Goal: Transaction & Acquisition: Purchase product/service

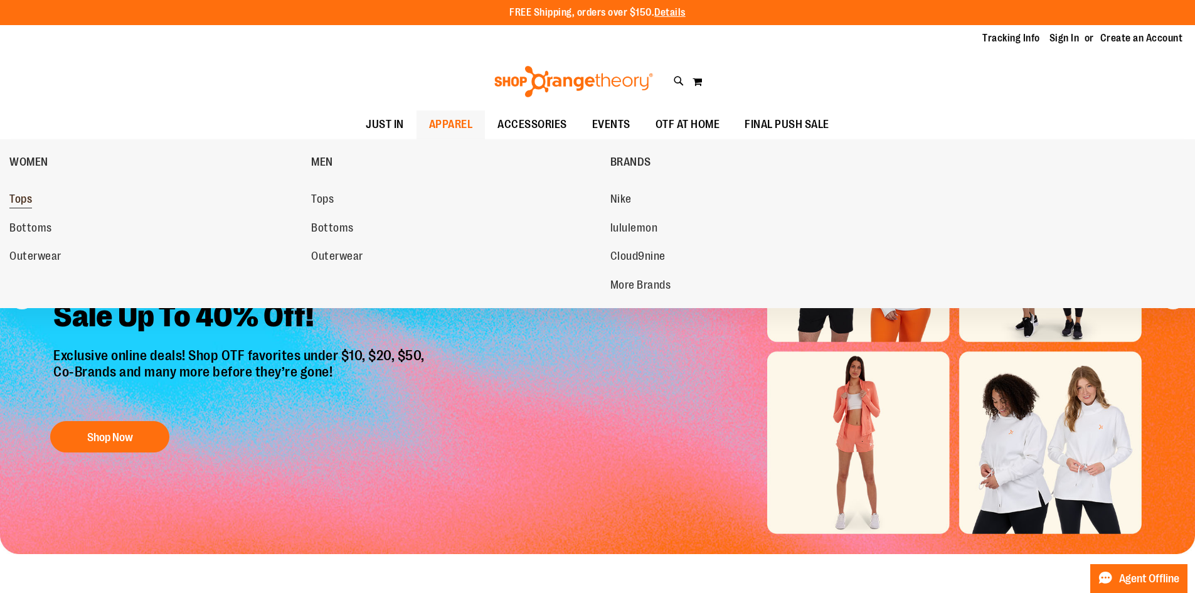
click at [17, 196] on span "Tops" at bounding box center [20, 201] width 23 height 16
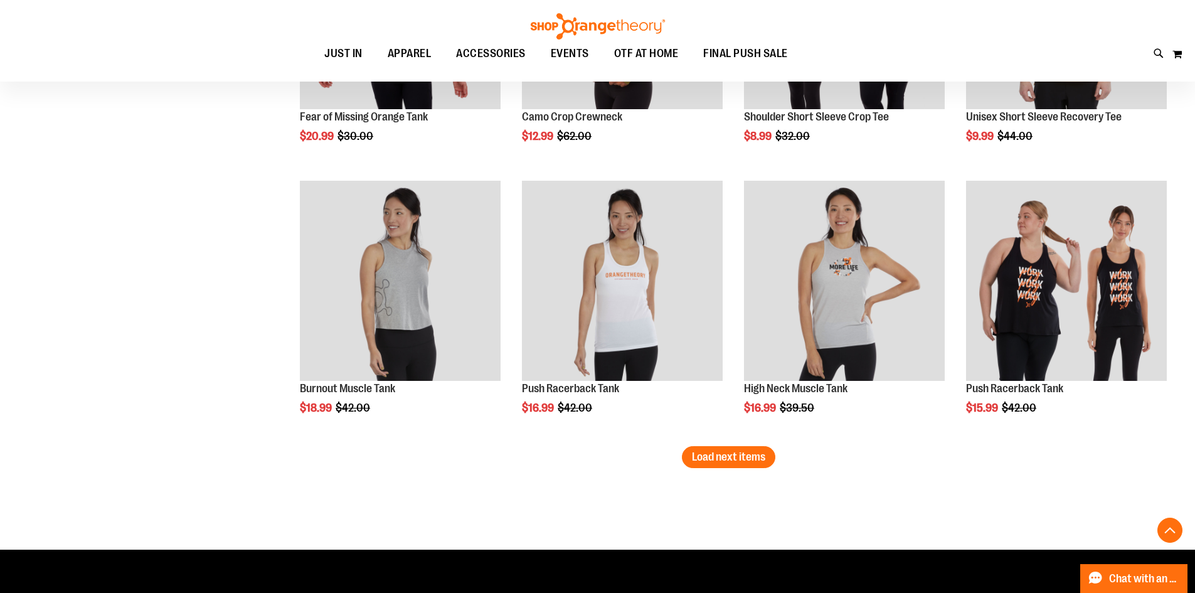
scroll to position [2258, 0]
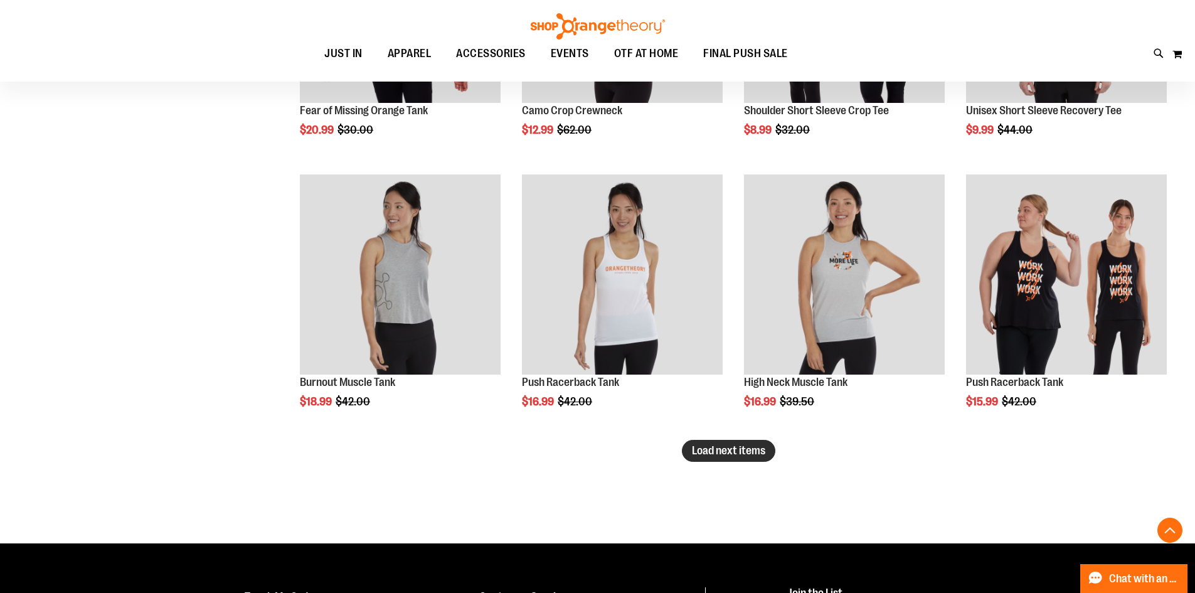
click at [713, 450] on span "Load next items" at bounding box center [728, 450] width 73 height 13
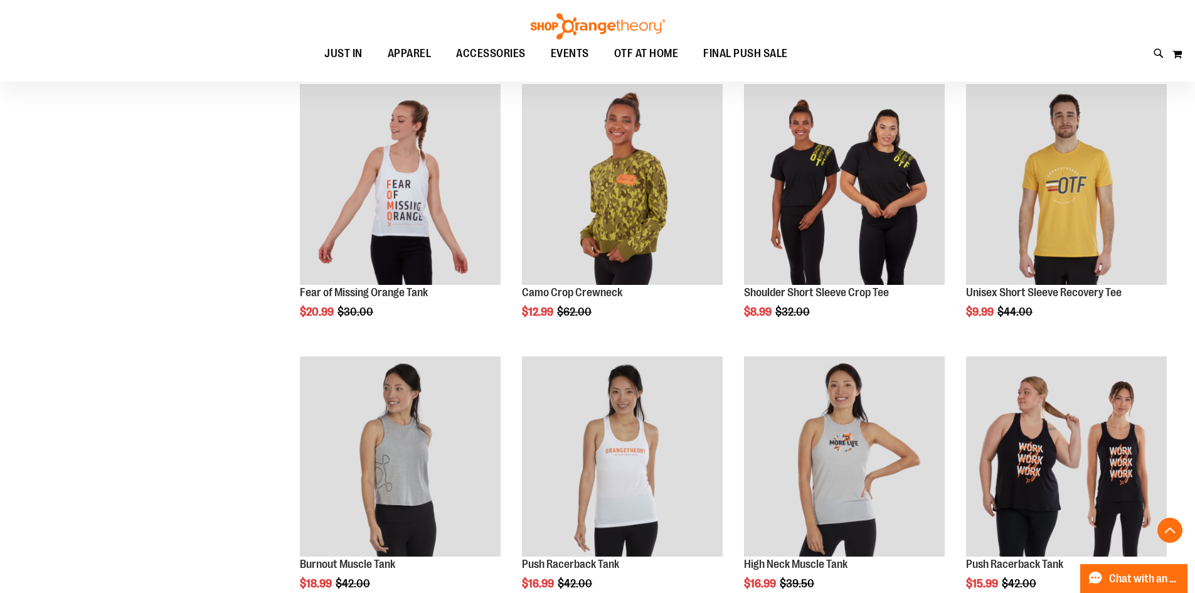
scroll to position [2070, 0]
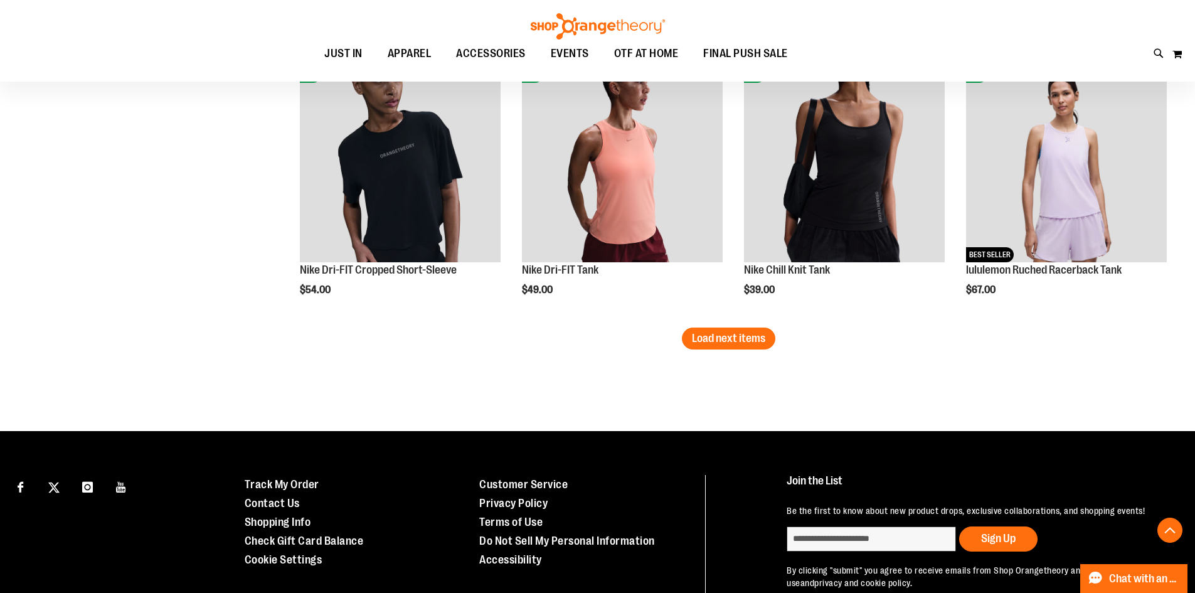
scroll to position [3199, 0]
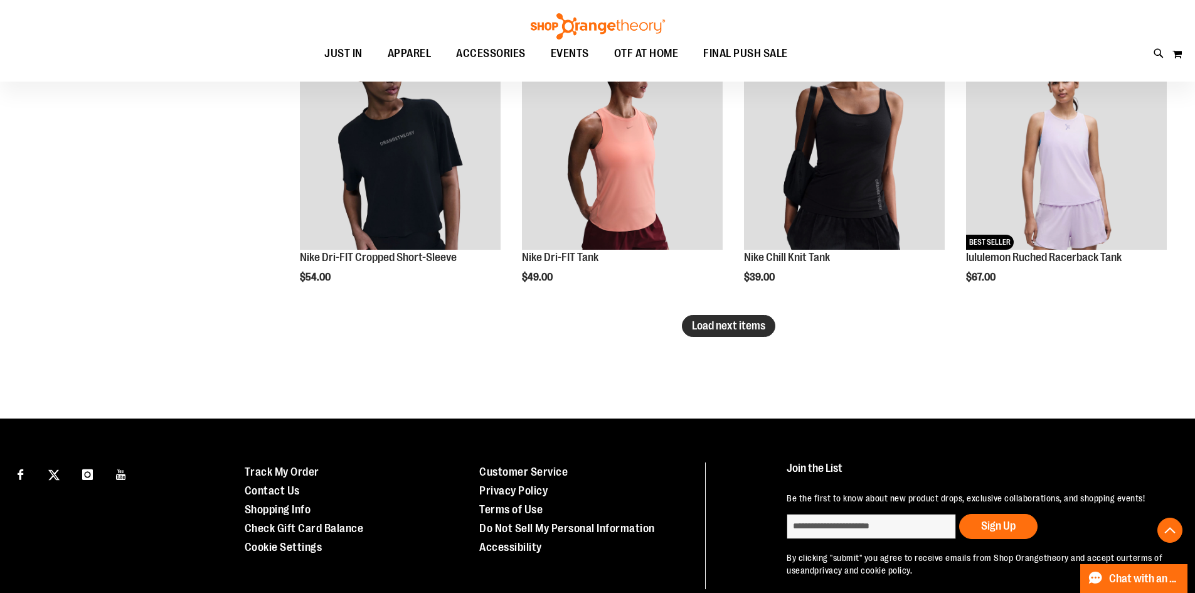
click at [719, 330] on span "Load next items" at bounding box center [728, 325] width 73 height 13
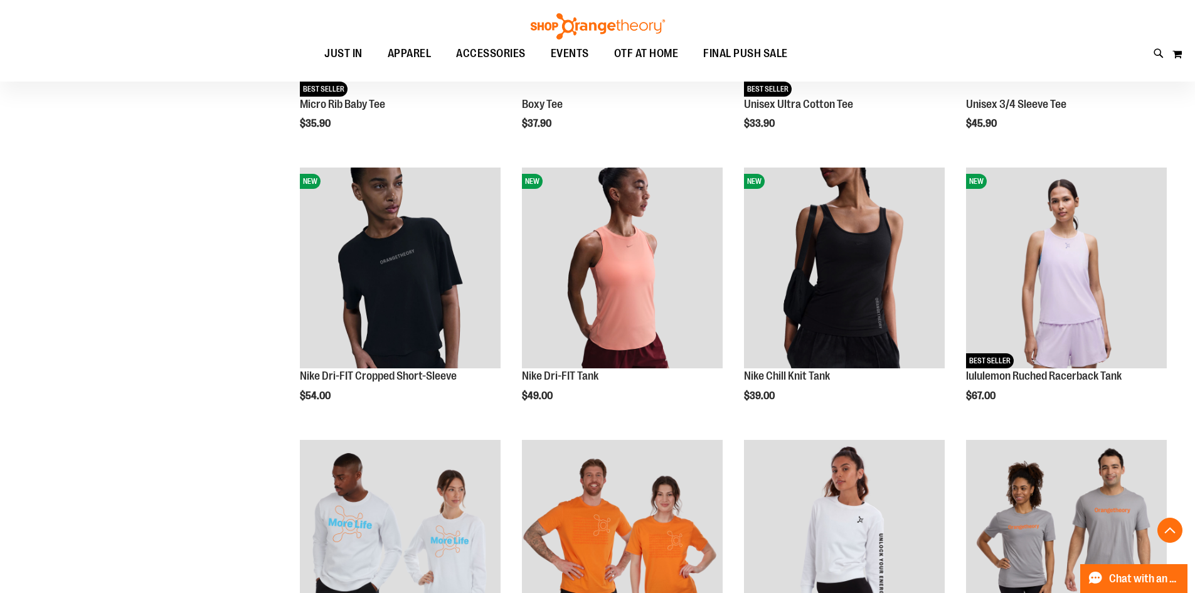
scroll to position [3073, 0]
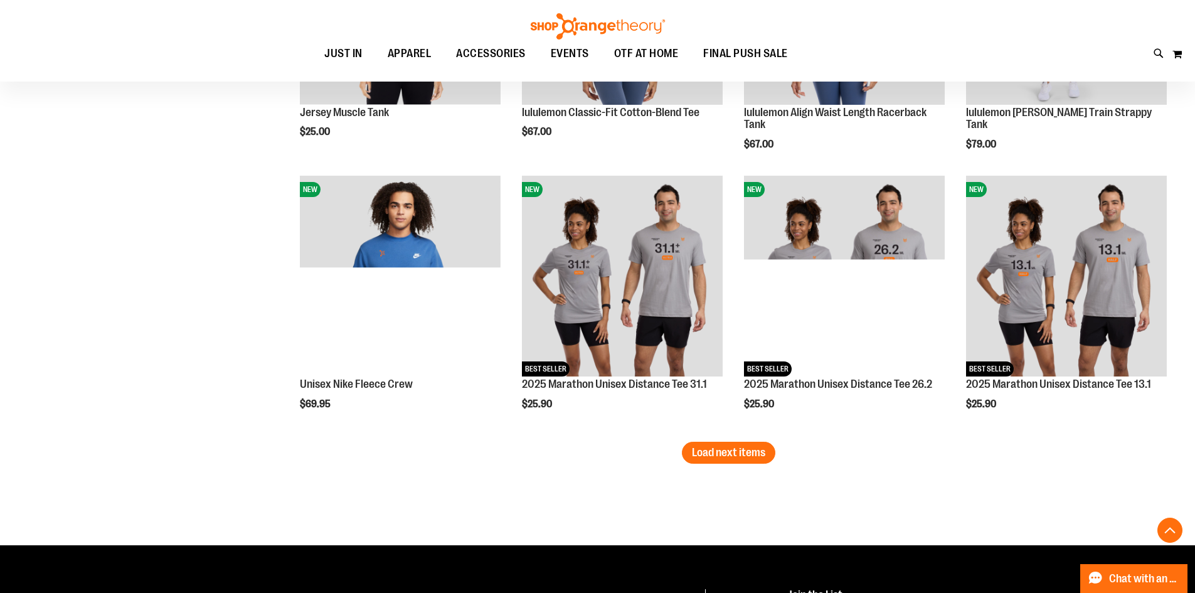
scroll to position [3952, 0]
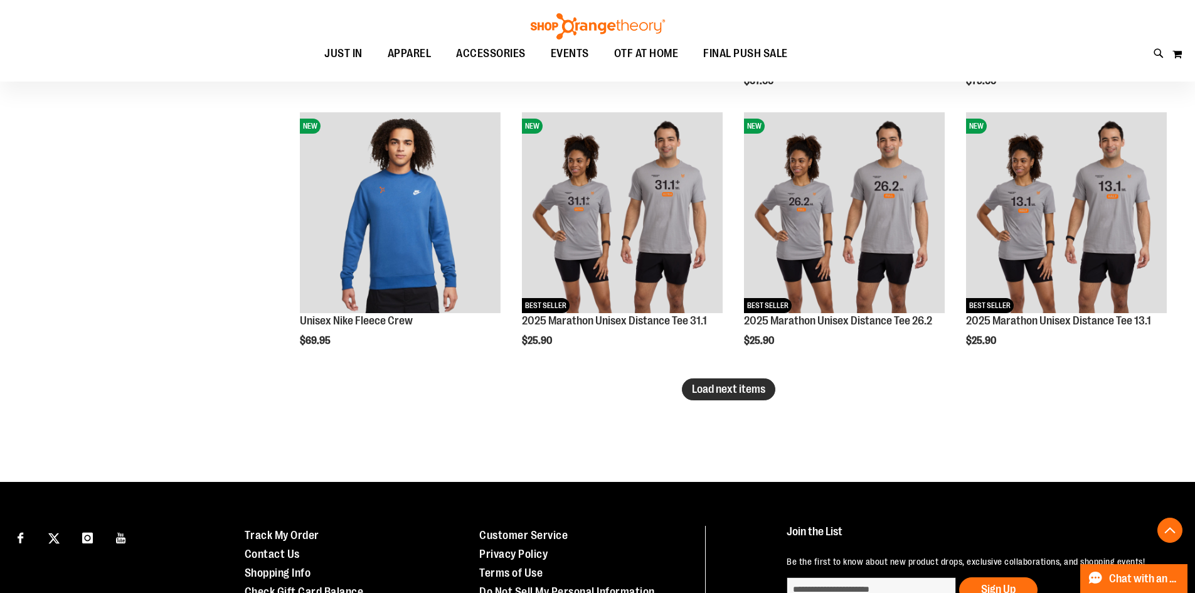
click at [736, 395] on span "Load next items" at bounding box center [728, 389] width 73 height 13
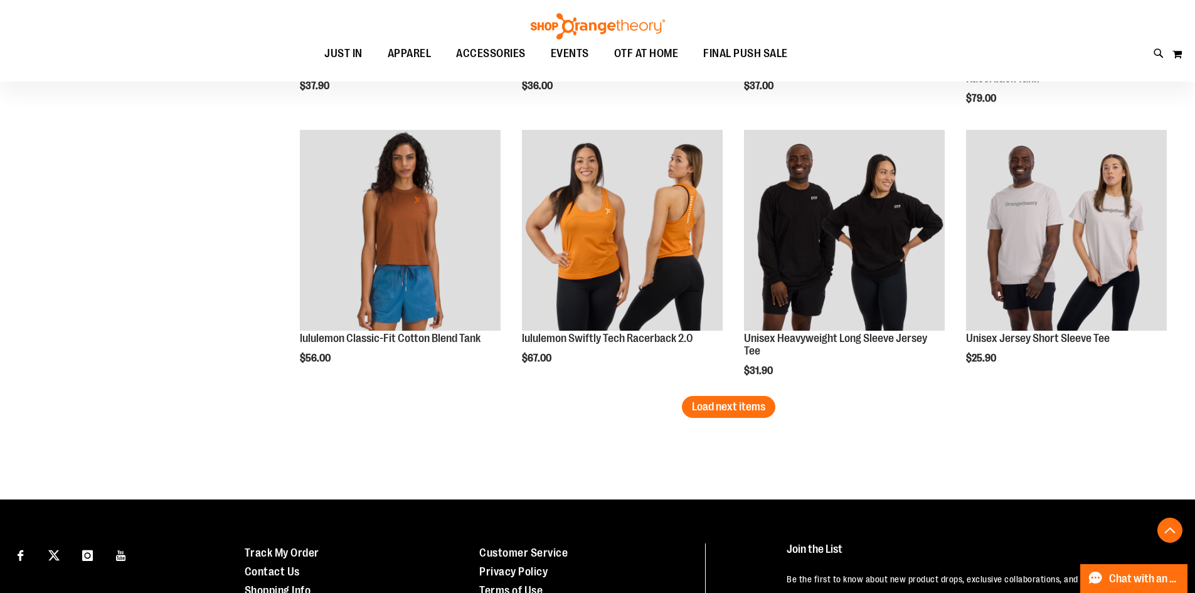
scroll to position [4767, 0]
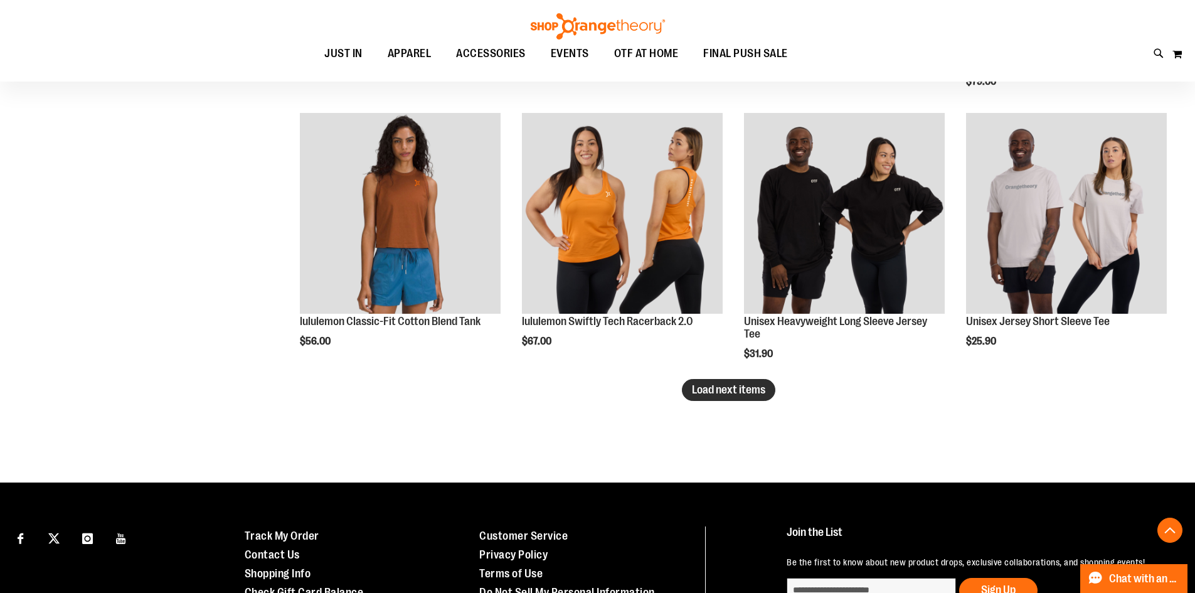
click at [720, 400] on button "Load next items" at bounding box center [728, 390] width 93 height 22
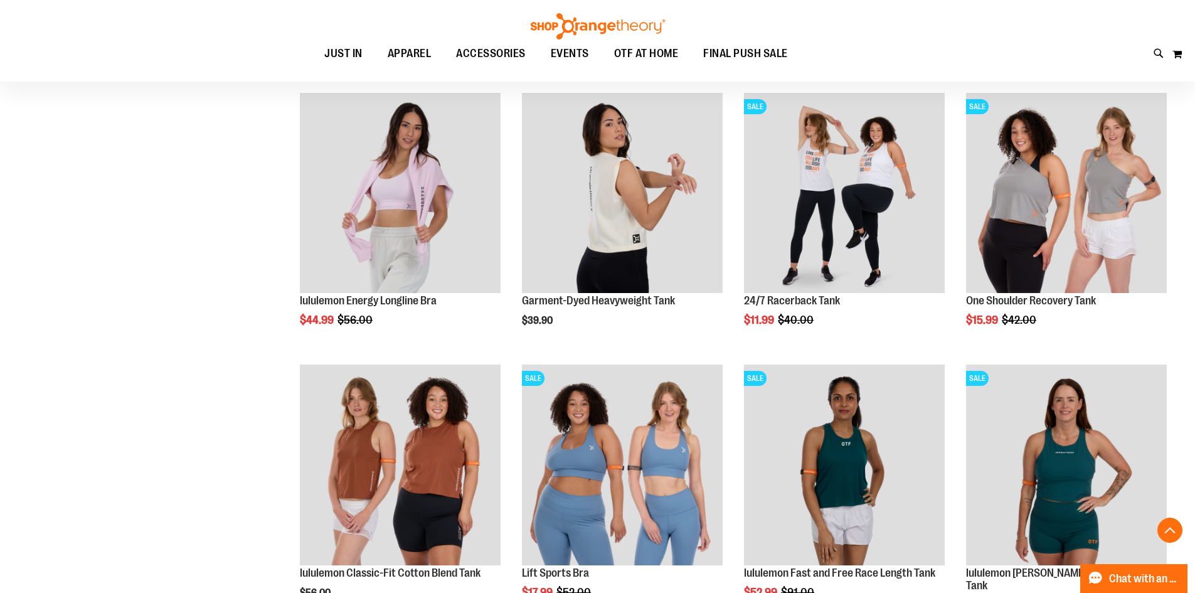
scroll to position [5520, 0]
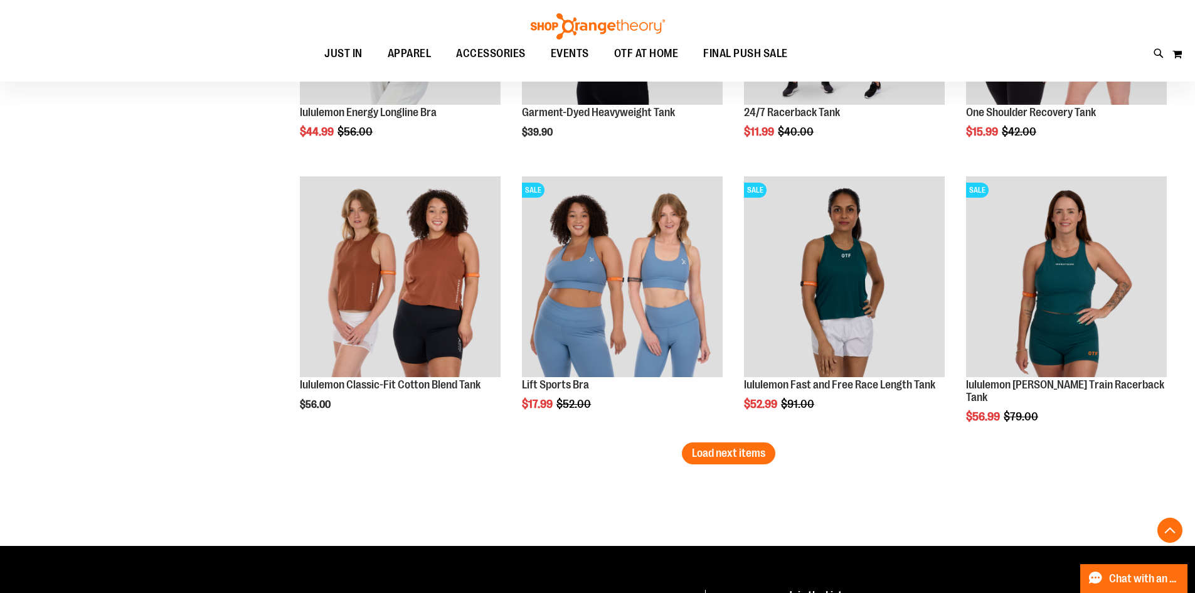
click at [730, 463] on button "Load next items" at bounding box center [728, 453] width 93 height 22
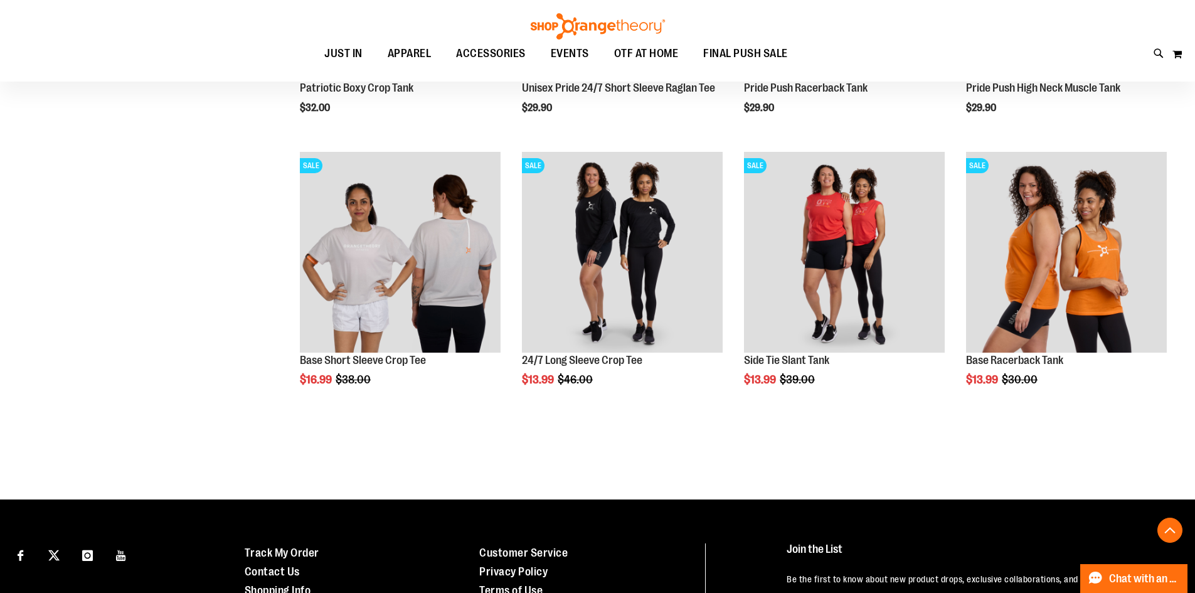
scroll to position [6398, 0]
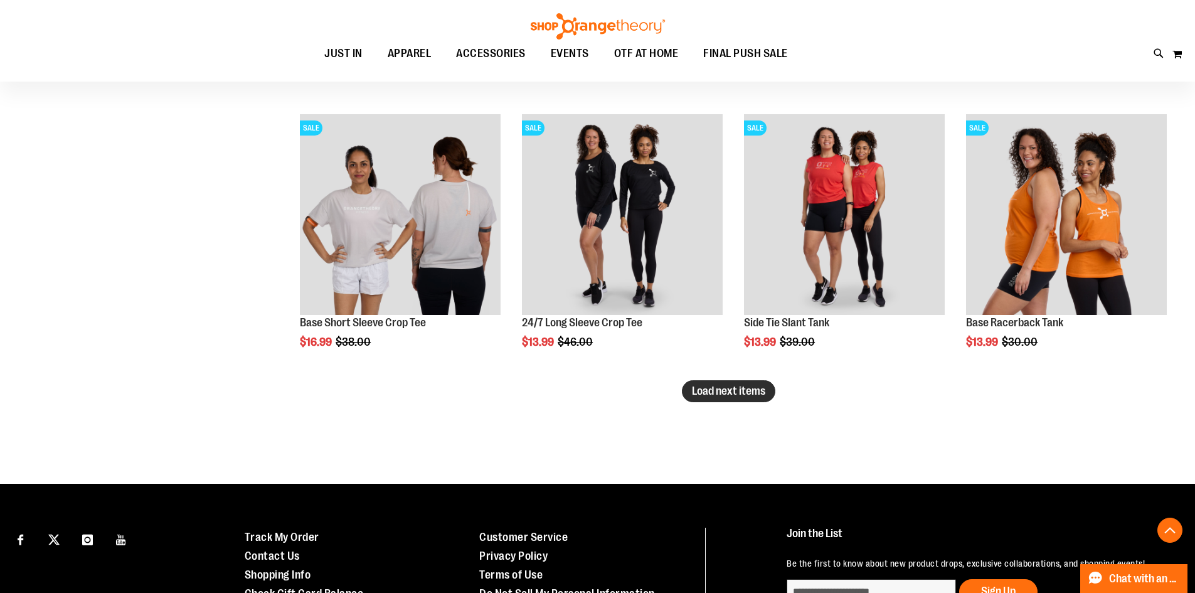
click at [762, 398] on button "Load next items" at bounding box center [728, 391] width 93 height 22
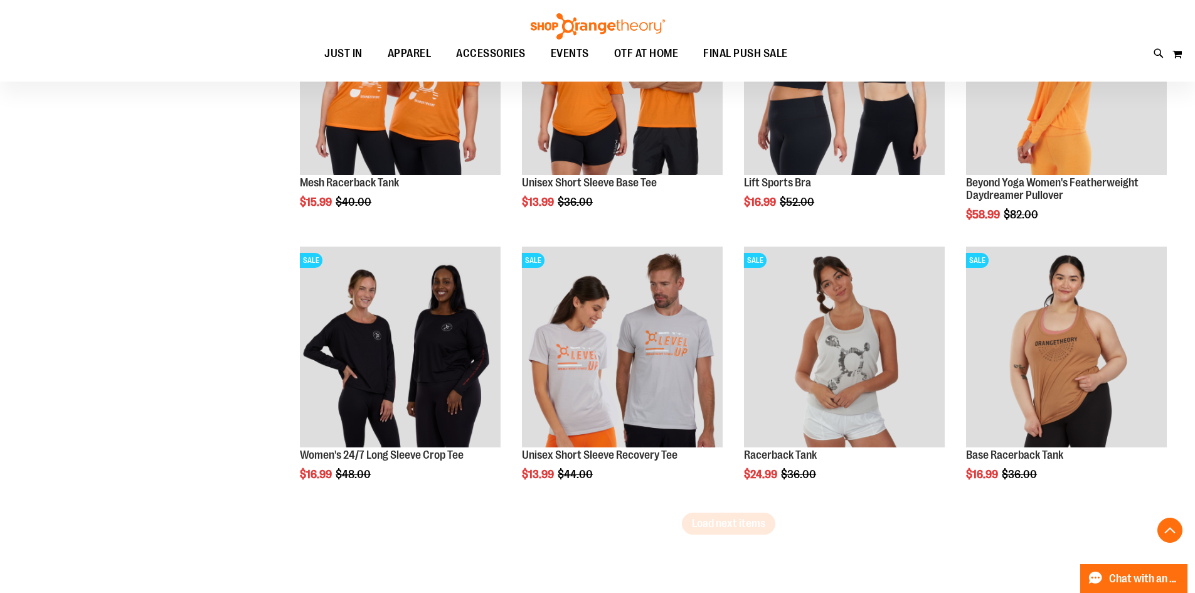
scroll to position [7088, 0]
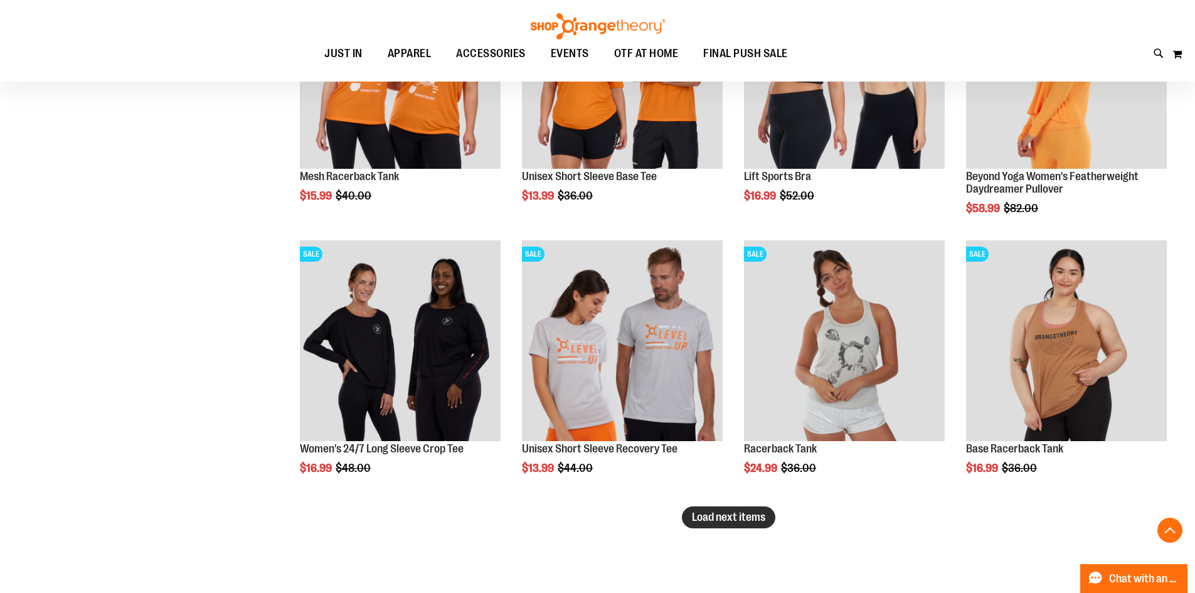
click at [697, 519] on span "Load next items" at bounding box center [728, 517] width 73 height 13
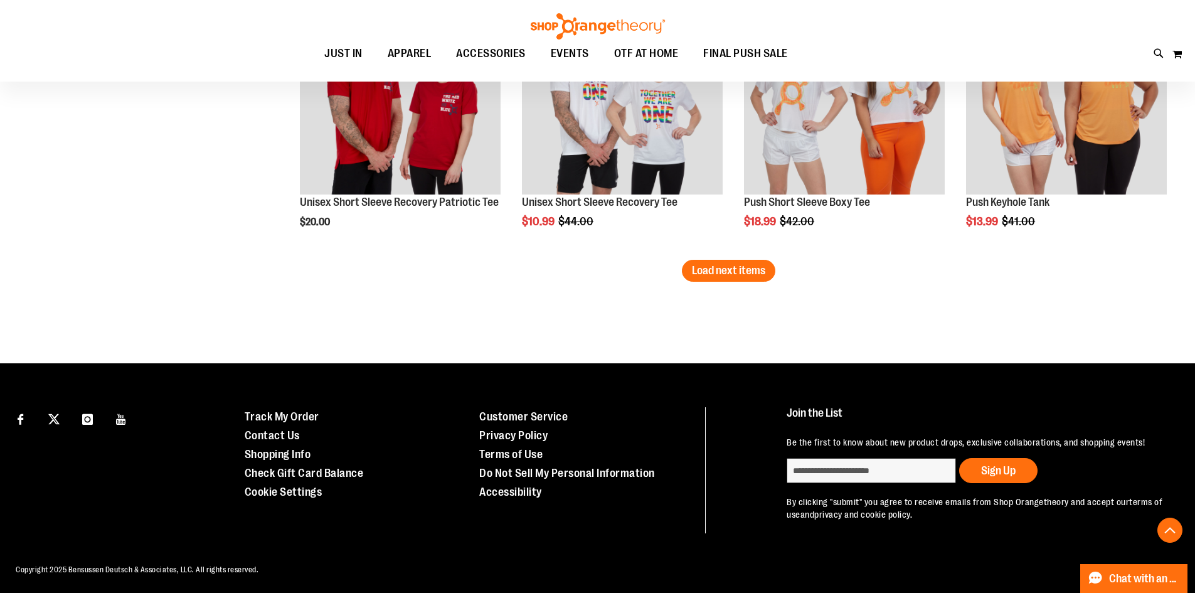
scroll to position [8155, 0]
